Goal: Check status: Check status

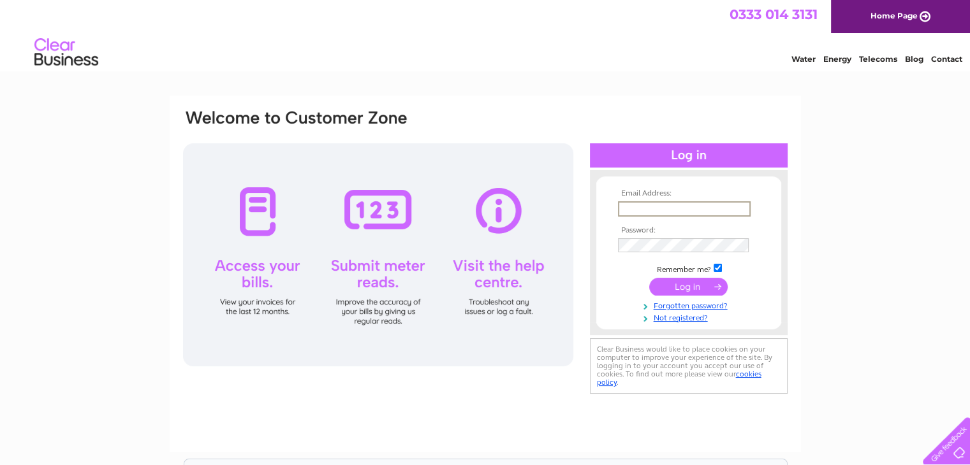
click at [620, 212] on input "text" at bounding box center [684, 208] width 133 height 15
type input "[EMAIL_ADDRESS][DOMAIN_NAME]"
click at [662, 289] on input "submit" at bounding box center [688, 286] width 78 height 18
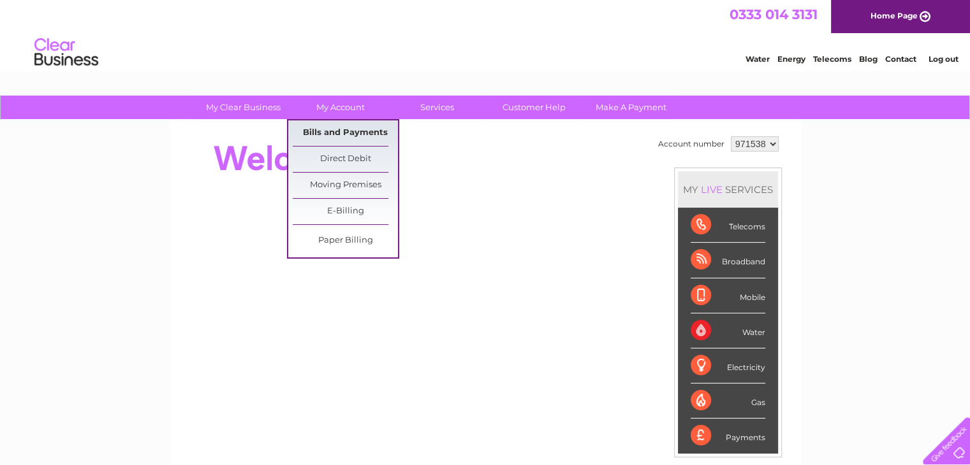
click at [342, 131] on link "Bills and Payments" at bounding box center [345, 134] width 105 height 26
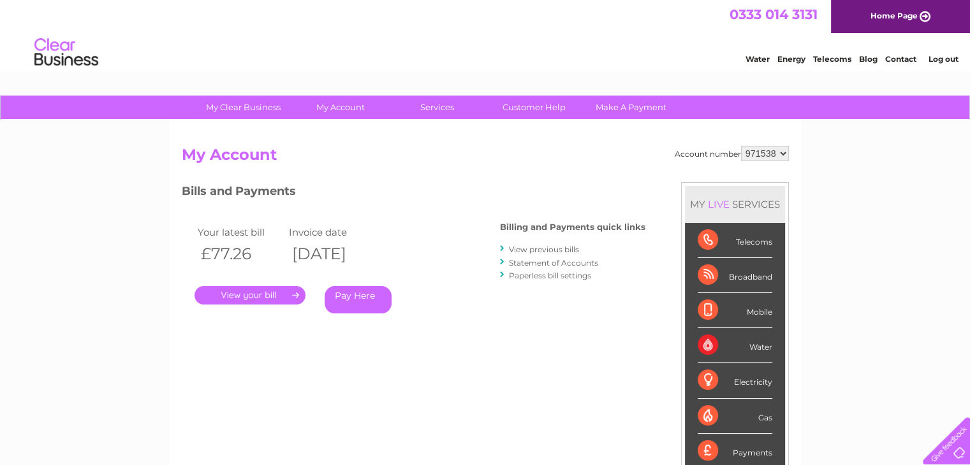
click at [279, 294] on link "." at bounding box center [249, 295] width 111 height 18
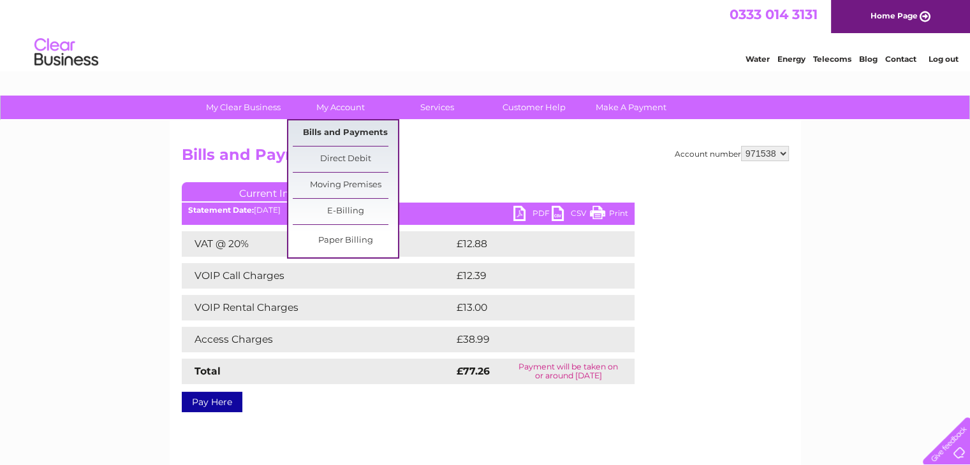
click at [349, 131] on link "Bills and Payments" at bounding box center [345, 134] width 105 height 26
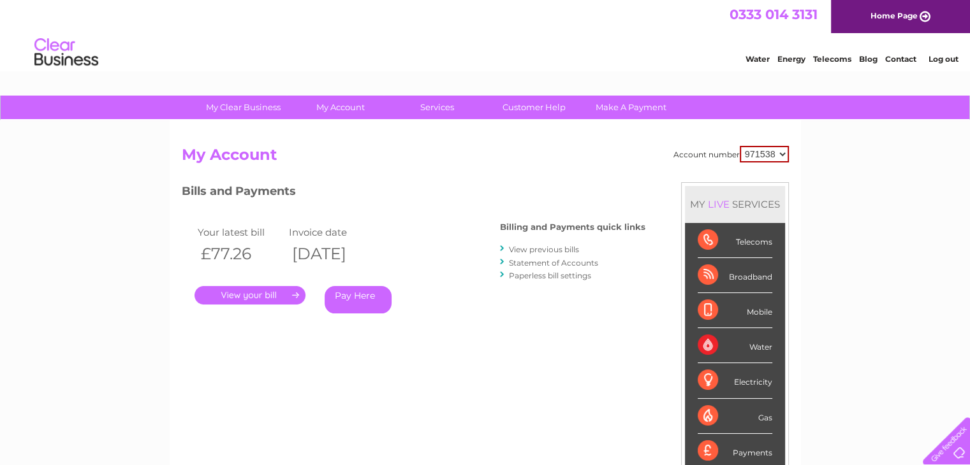
click at [537, 263] on link "Statement of Accounts" at bounding box center [553, 263] width 89 height 10
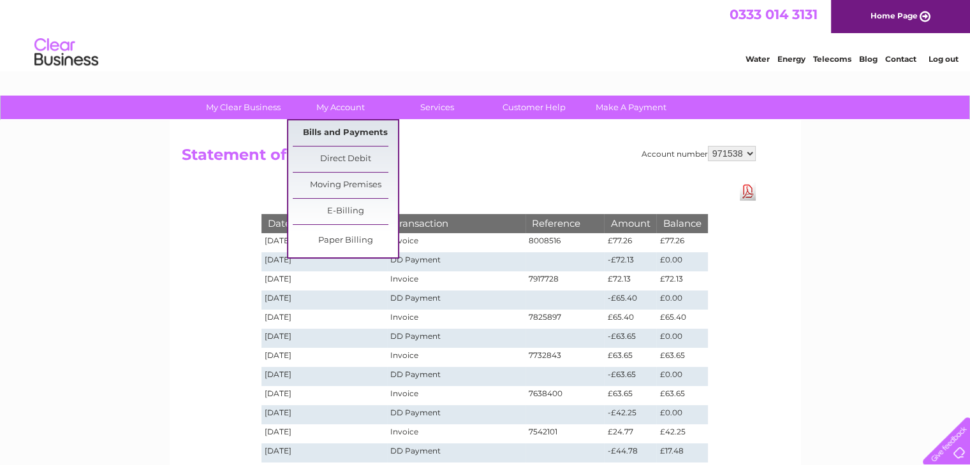
click at [348, 131] on link "Bills and Payments" at bounding box center [345, 134] width 105 height 26
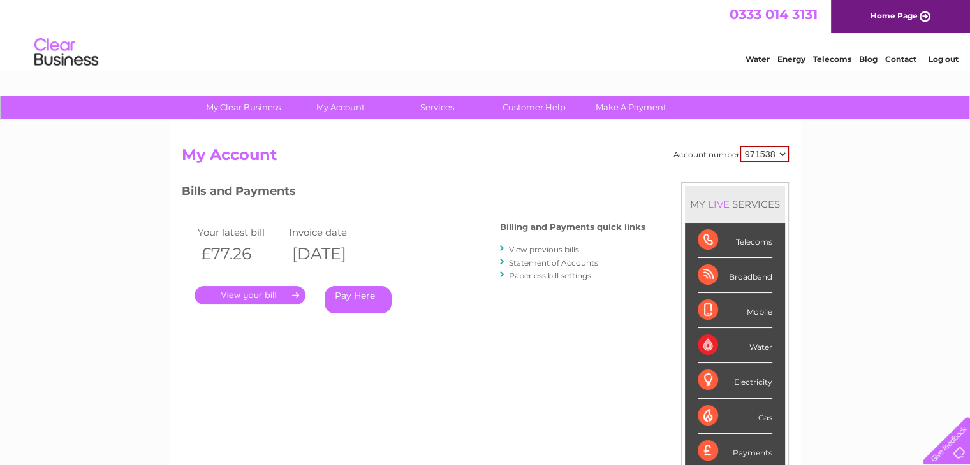
click at [265, 295] on link "." at bounding box center [249, 295] width 111 height 18
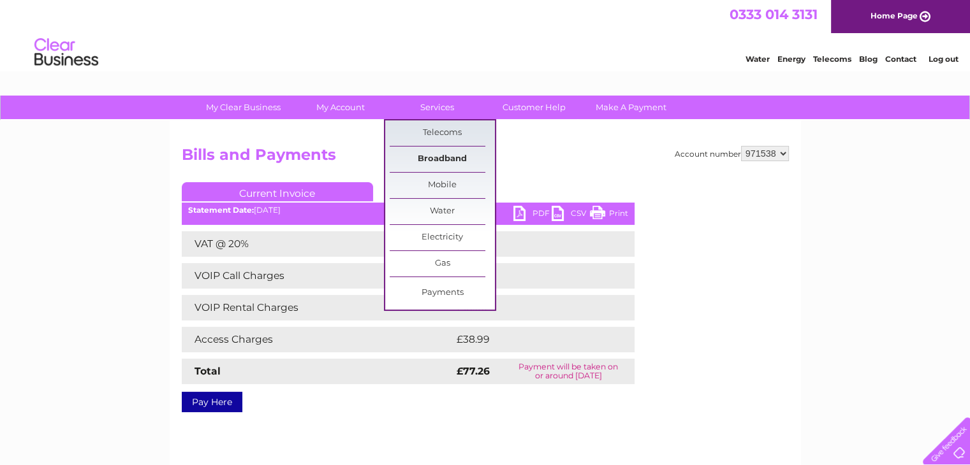
click at [458, 154] on link "Broadband" at bounding box center [442, 160] width 105 height 26
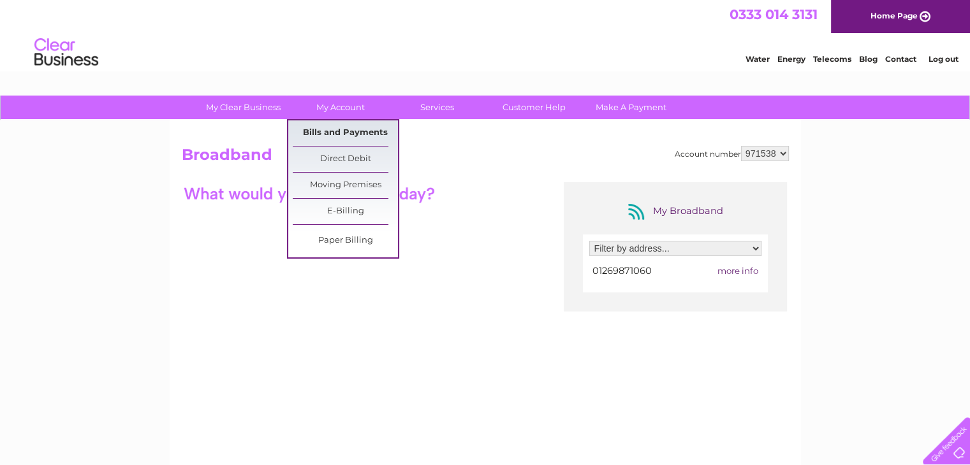
click at [349, 129] on link "Bills and Payments" at bounding box center [345, 134] width 105 height 26
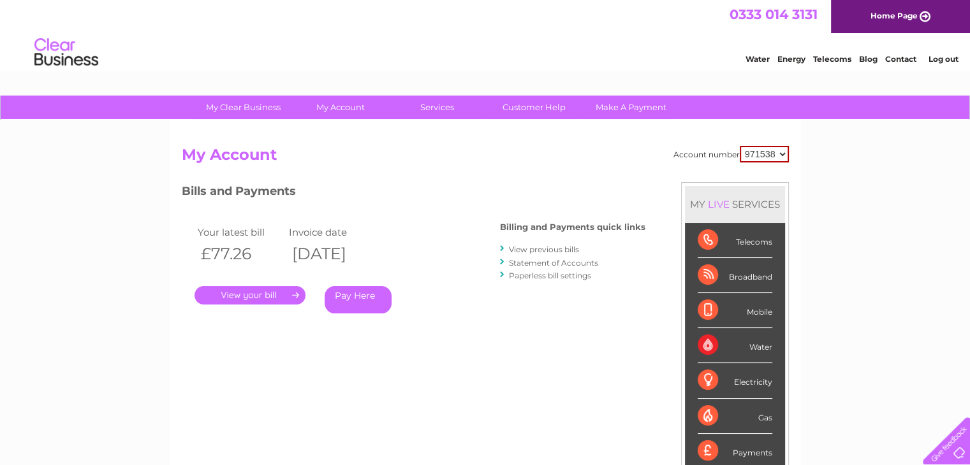
click at [543, 248] on link "View previous bills" at bounding box center [544, 250] width 70 height 10
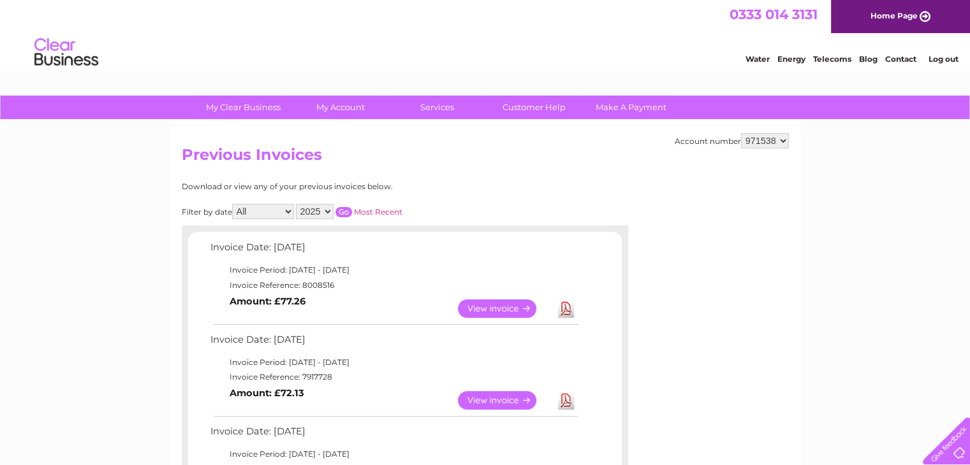
click at [486, 307] on link "View" at bounding box center [505, 309] width 94 height 18
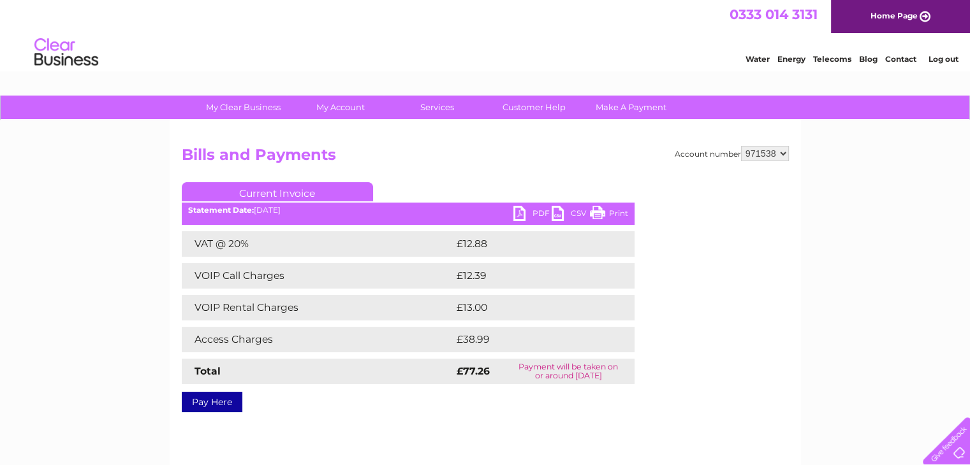
click at [942, 59] on link "Log out" at bounding box center [943, 59] width 30 height 10
